Goal: Browse casually

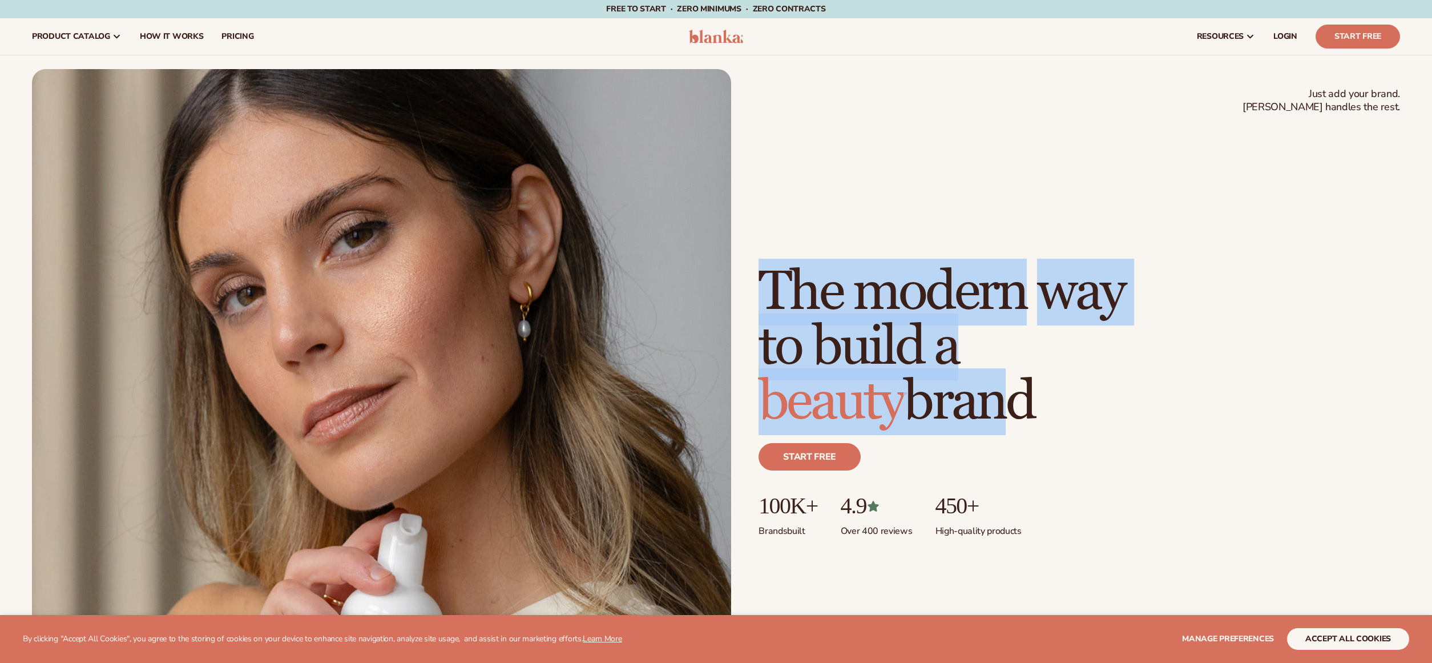
drag, startPoint x: 833, startPoint y: 334, endPoint x: 1099, endPoint y: 423, distance: 280.4
click at [1099, 423] on h1 "The modern way to build a beauty brand" at bounding box center [940, 347] width 365 height 164
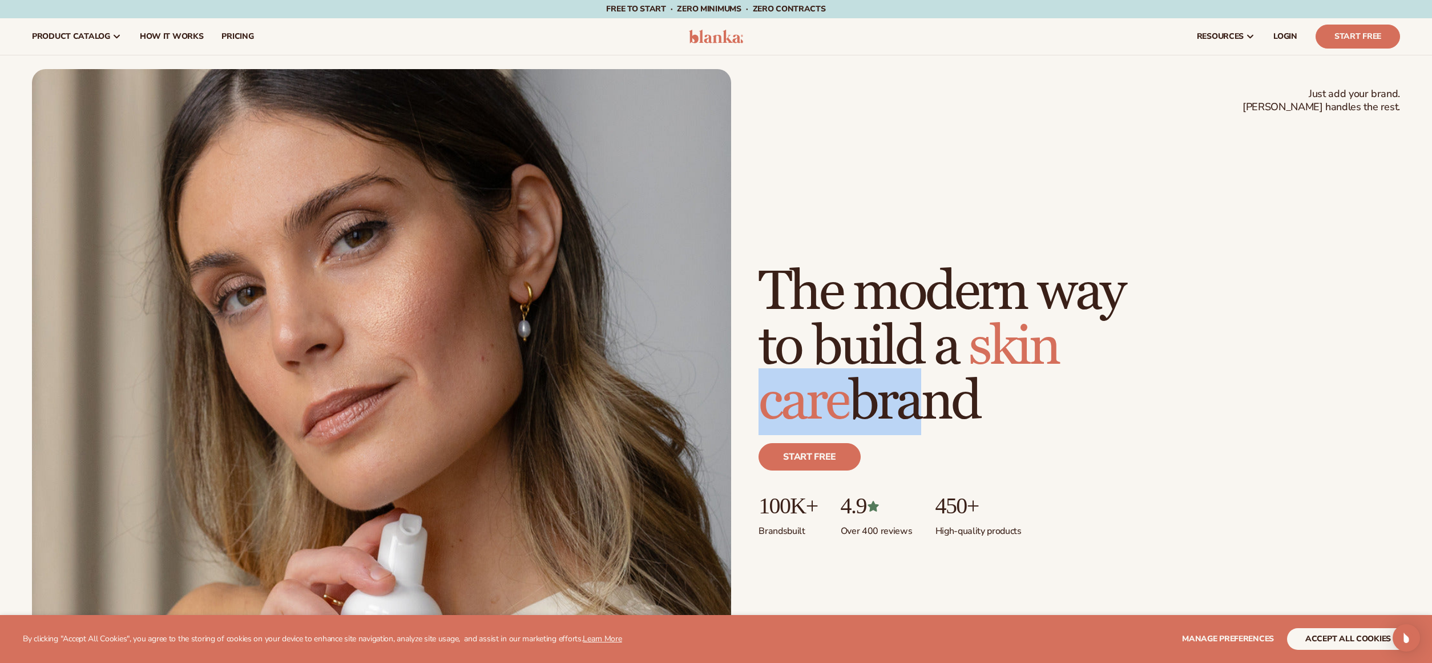
drag, startPoint x: 1007, startPoint y: 406, endPoint x: 849, endPoint y: 387, distance: 159.7
click at [849, 387] on h1 "The modern way to build a [MEDICAL_DATA] brand" at bounding box center [940, 347] width 365 height 164
click at [849, 387] on span "skin care" at bounding box center [908, 374] width 300 height 122
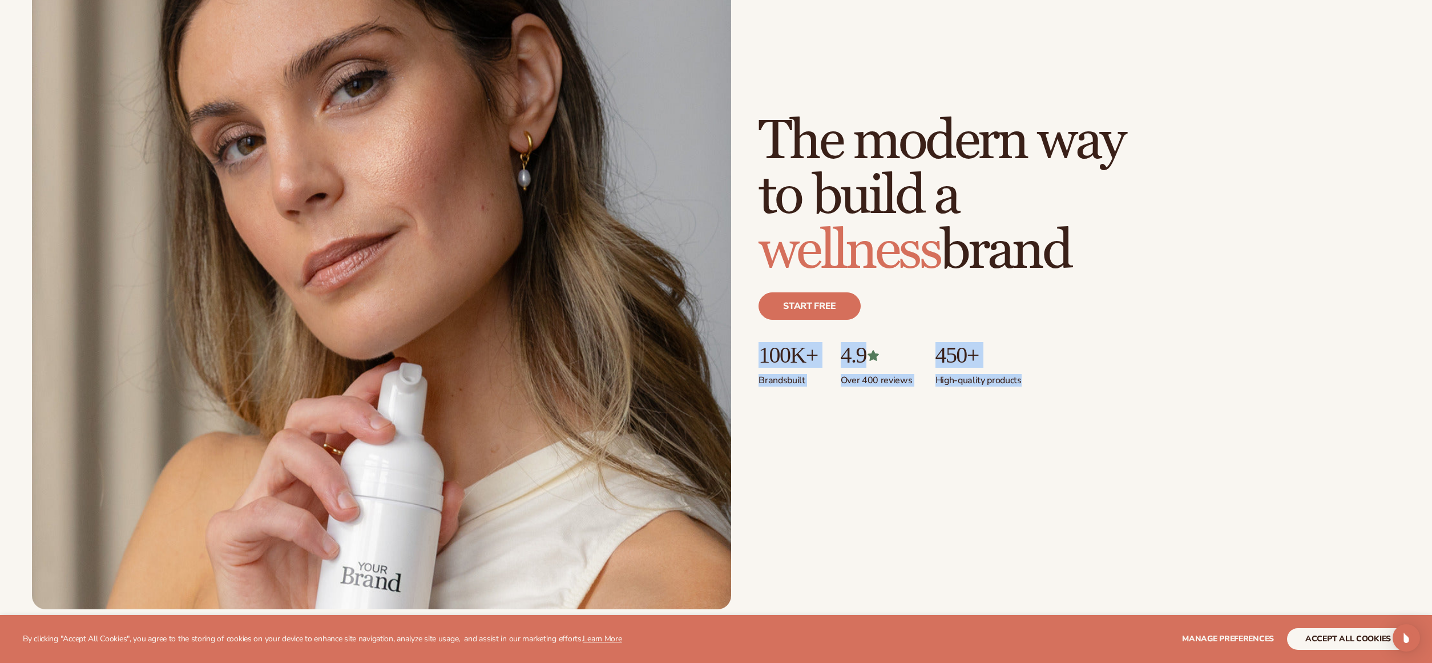
drag, startPoint x: 936, startPoint y: 391, endPoint x: 1017, endPoint y: 397, distance: 80.7
click at [1017, 397] on div "Just add your brand. Blanka handles the rest. beauty,[MEDICAL_DATA],wellness,ma…" at bounding box center [716, 263] width 1368 height 690
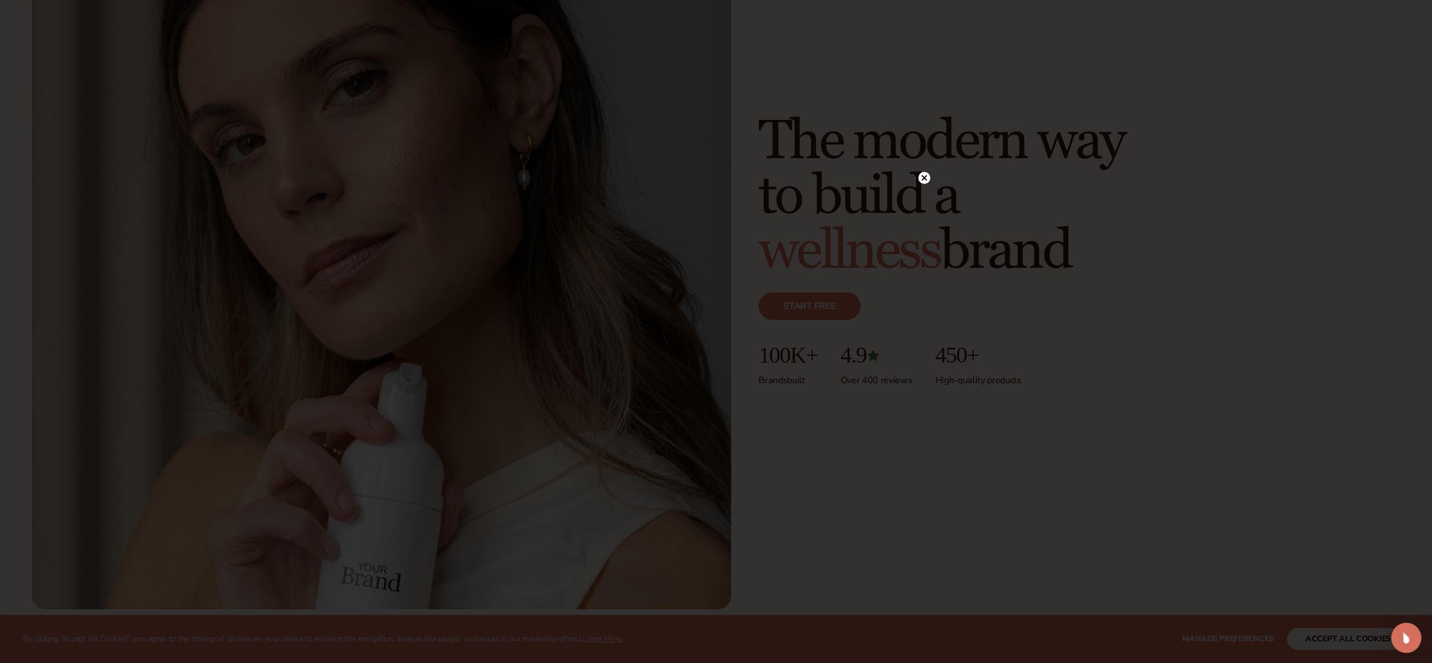
click at [1409, 637] on img "Open Intercom Messenger" at bounding box center [1406, 637] width 15 height 15
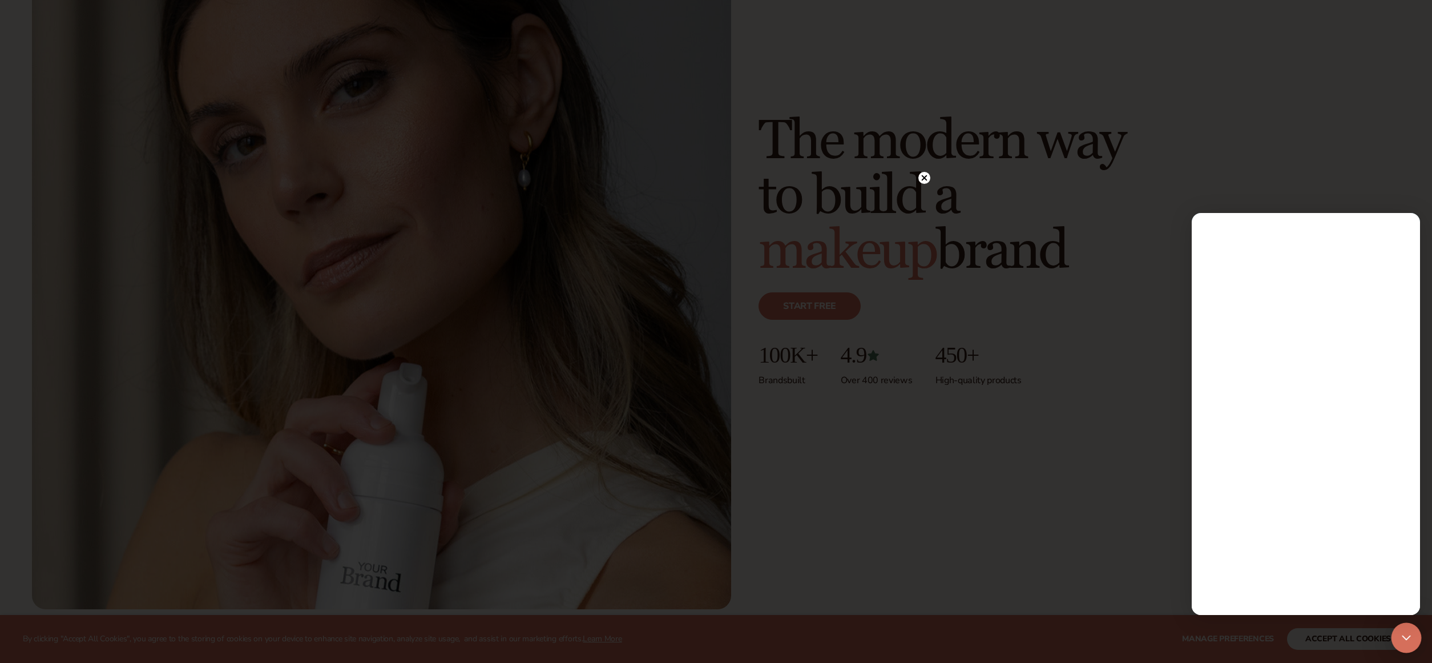
scroll to position [0, 0]
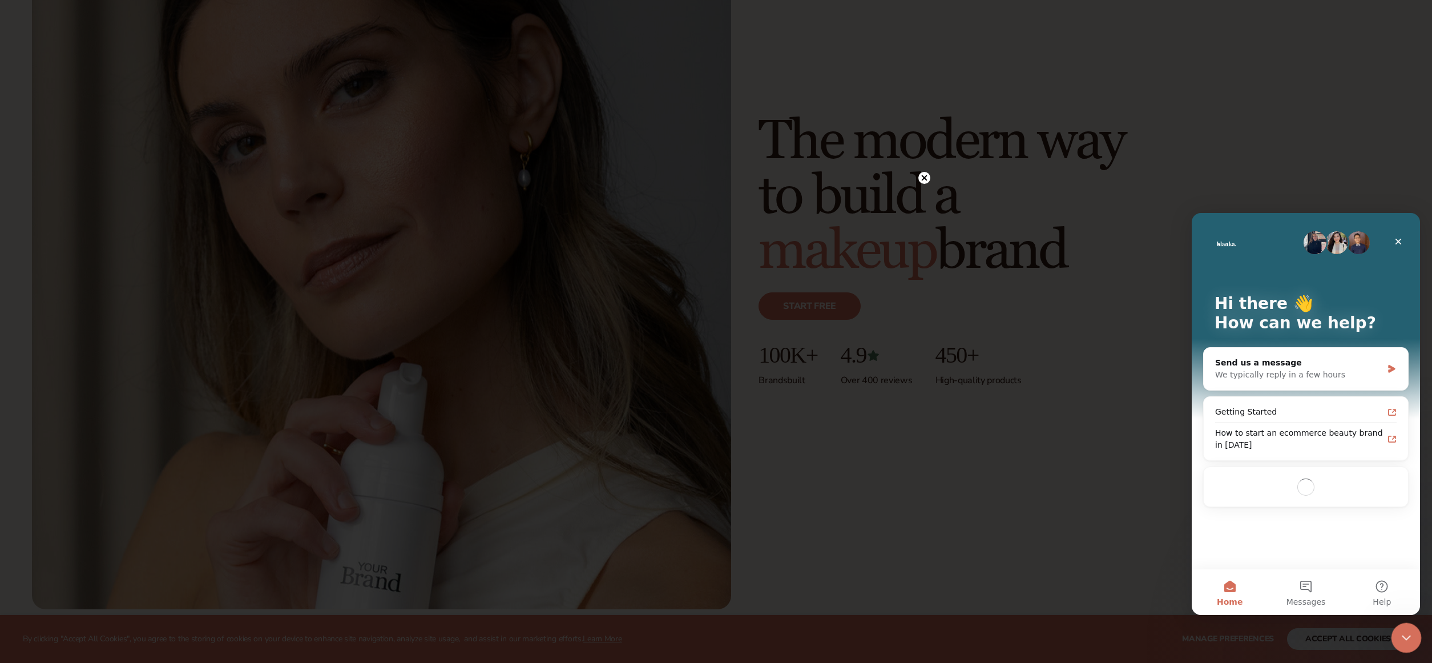
drag, startPoint x: 2800, startPoint y: 1259, endPoint x: 1407, endPoint y: 636, distance: 1526.2
click at [1407, 636] on icon "Close Intercom Messenger" at bounding box center [1405, 636] width 14 height 14
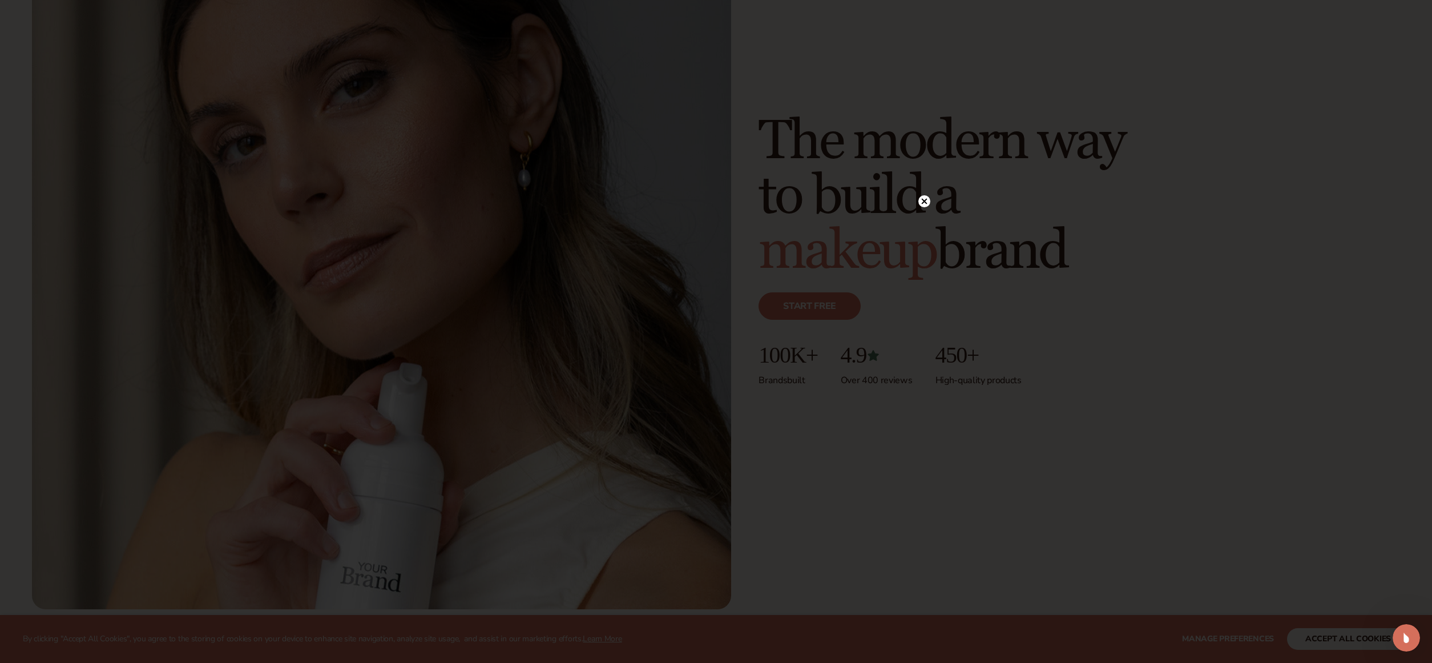
click at [926, 209] on div at bounding box center [924, 201] width 12 height 20
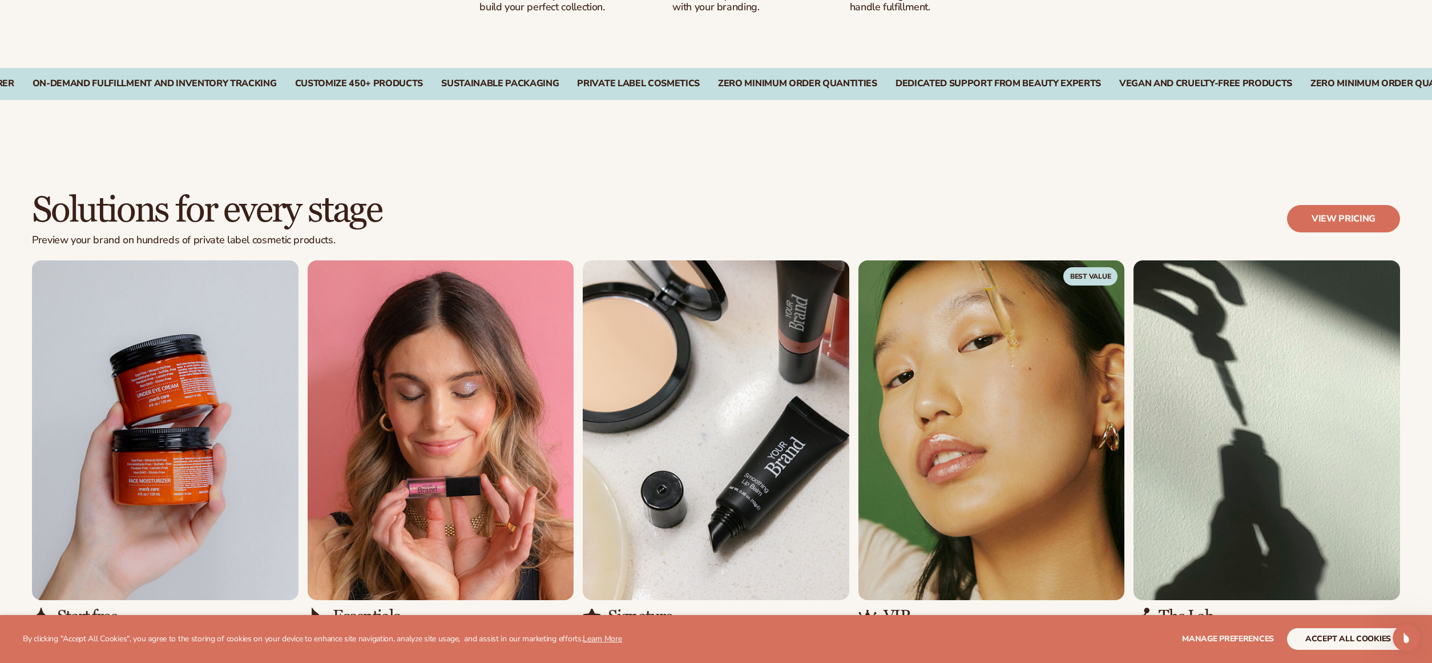
scroll to position [1255, 0]
